Goal: Transaction & Acquisition: Purchase product/service

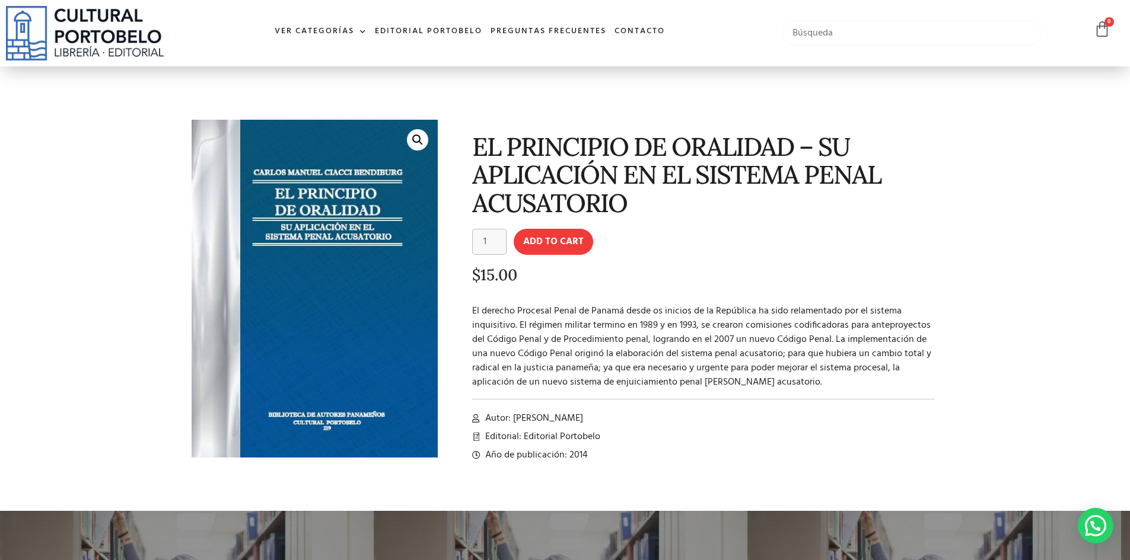
drag, startPoint x: 839, startPoint y: 37, endPoint x: 849, endPoint y: 34, distance: 11.1
click at [841, 36] on input "text" at bounding box center [912, 33] width 260 height 25
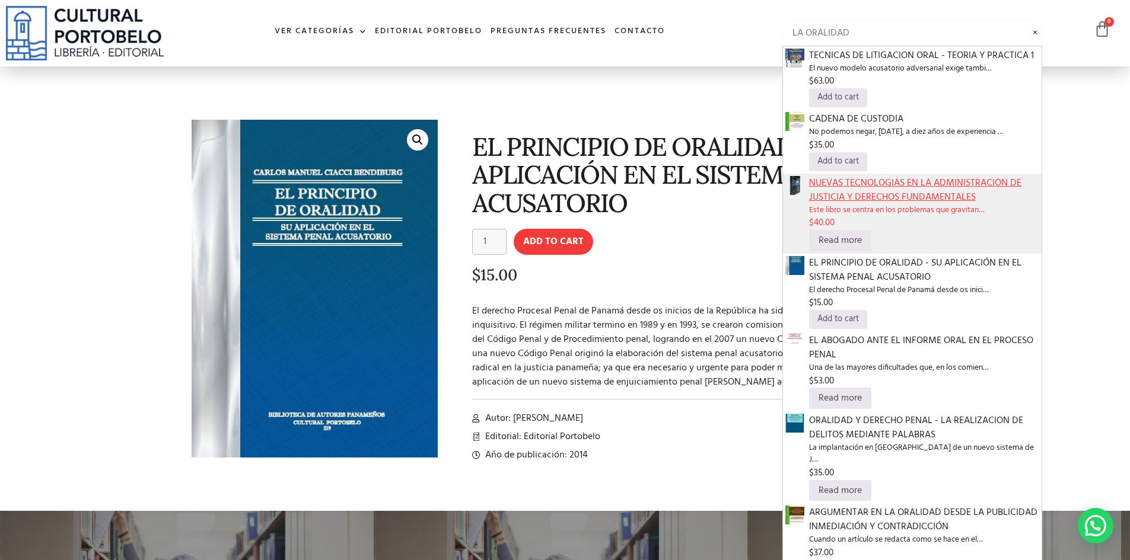
type input "LA ORALIDAD"
click at [855, 193] on span "NUEVAS TECNOLOGIAS EN LA ADMINISTRACION DE JUSTICIA Y DERECHOS FUNDAMENTALES" at bounding box center [924, 190] width 231 height 28
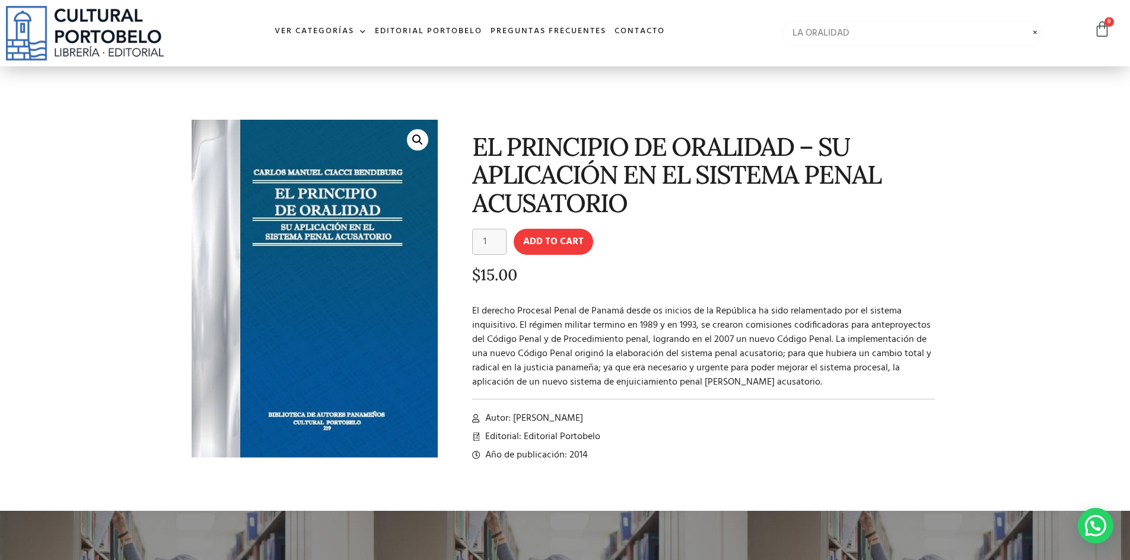
click at [906, 41] on input "LA ORALIDAD" at bounding box center [912, 33] width 260 height 25
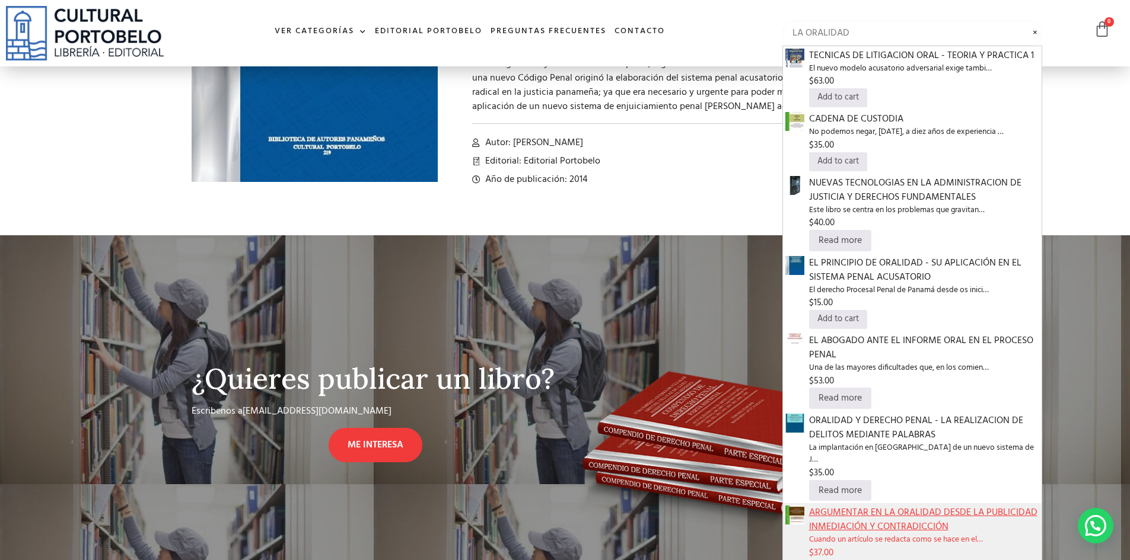
scroll to position [297, 0]
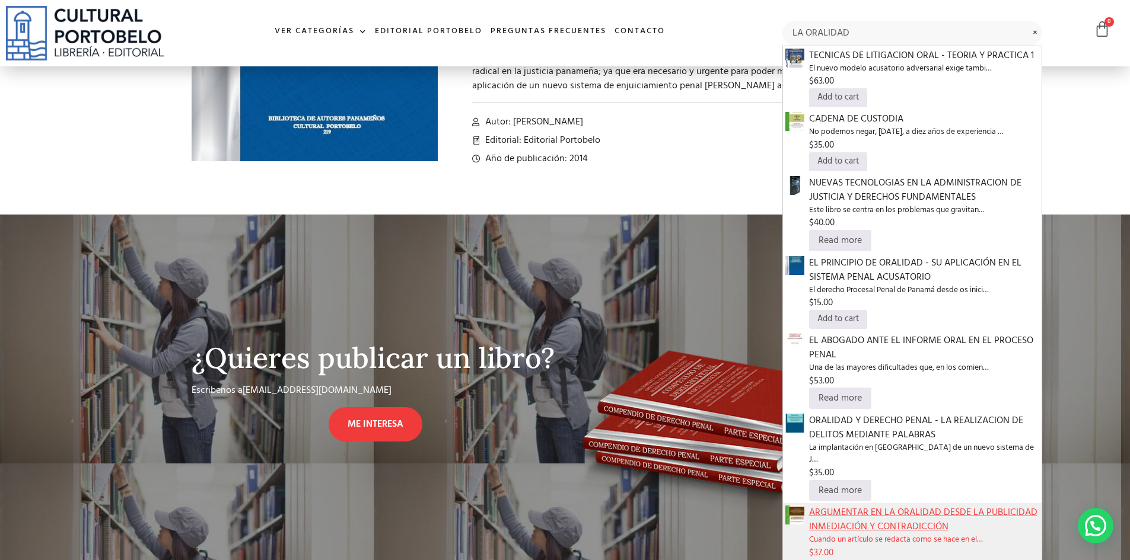
click at [856, 506] on span "ARGUMENTAR EN LA ORALIDAD DESDE LA PUBLICIDAD INMEDIACIÓN Y CONTRADICCIÓN" at bounding box center [924, 520] width 231 height 28
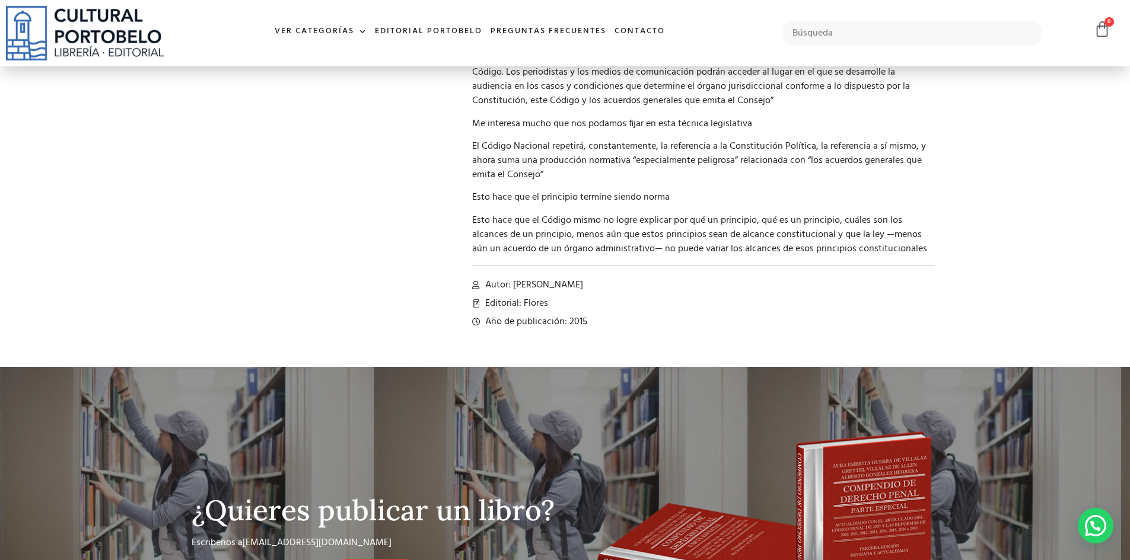
scroll to position [474, 0]
